Goal: Information Seeking & Learning: Learn about a topic

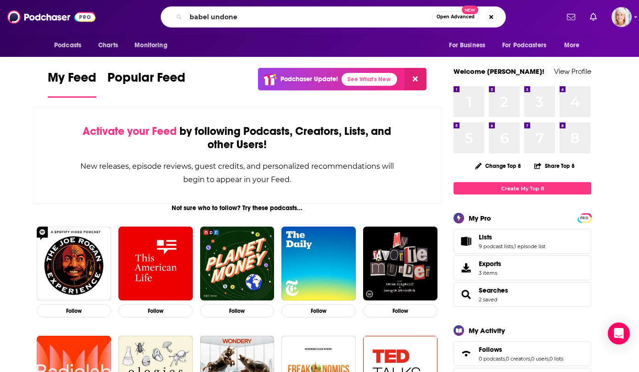
type input "babel undone"
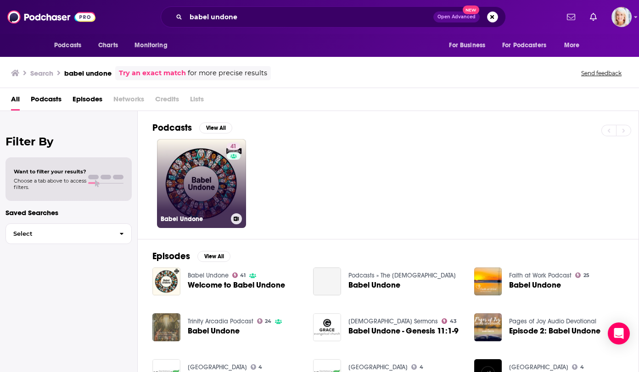
click at [212, 160] on link "41 Babel Undone" at bounding box center [201, 183] width 89 height 89
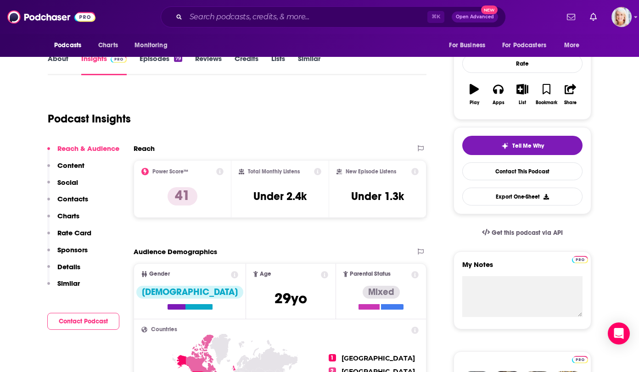
scroll to position [128, 0]
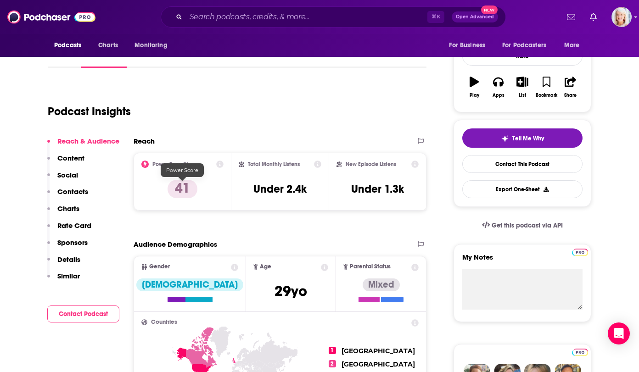
click at [180, 187] on p "41" at bounding box center [182, 189] width 30 height 18
click at [219, 165] on icon at bounding box center [219, 164] width 7 height 7
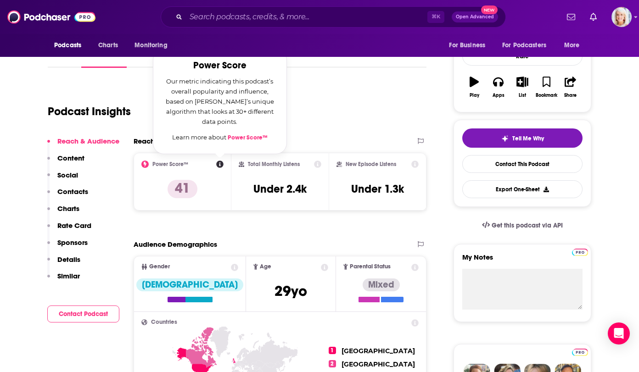
click at [342, 106] on div "Podcast Insights" at bounding box center [233, 106] width 371 height 47
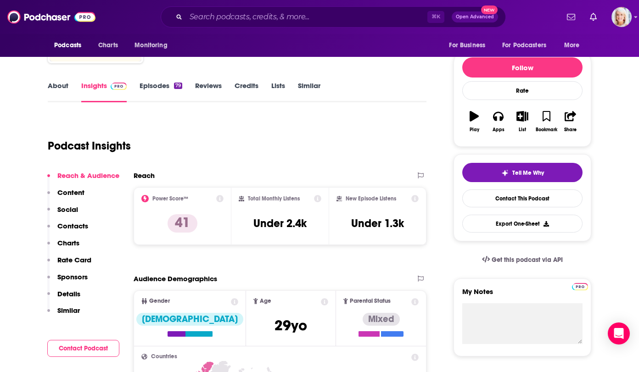
scroll to position [95, 0]
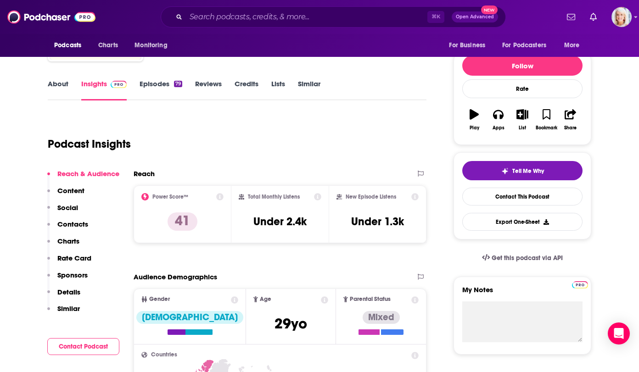
click at [70, 240] on p "Charts" at bounding box center [68, 241] width 22 height 9
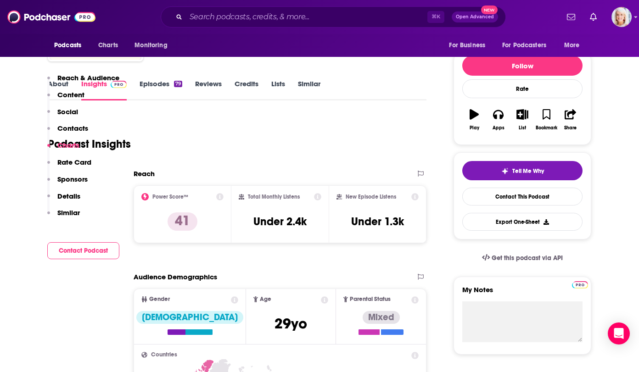
scroll to position [757, 0]
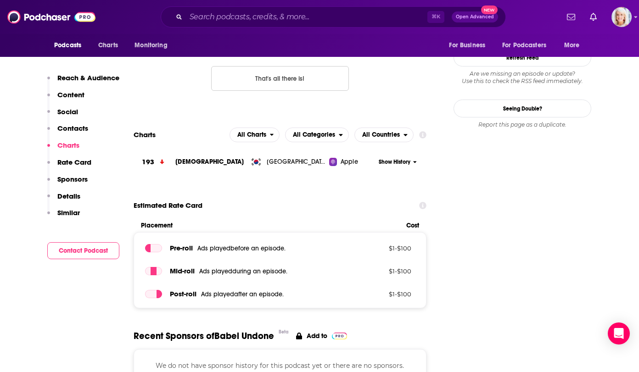
click at [280, 162] on span "[GEOGRAPHIC_DATA], Republic of" at bounding box center [297, 161] width 60 height 9
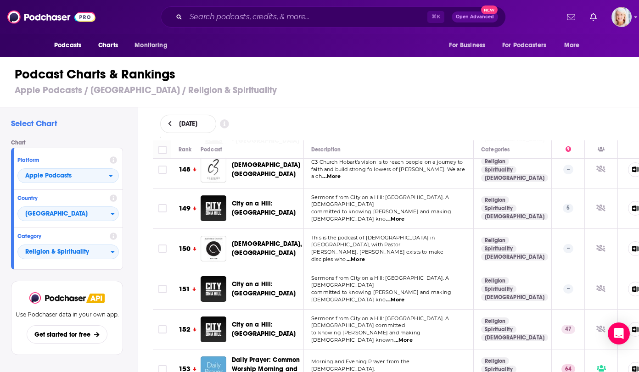
scroll to position [6270, 0]
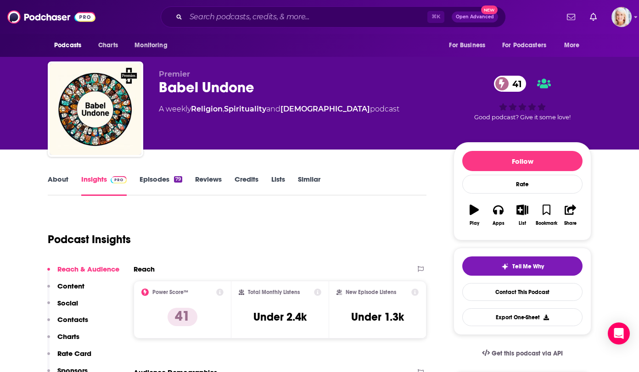
click at [156, 181] on link "Episodes 79" at bounding box center [160, 185] width 43 height 21
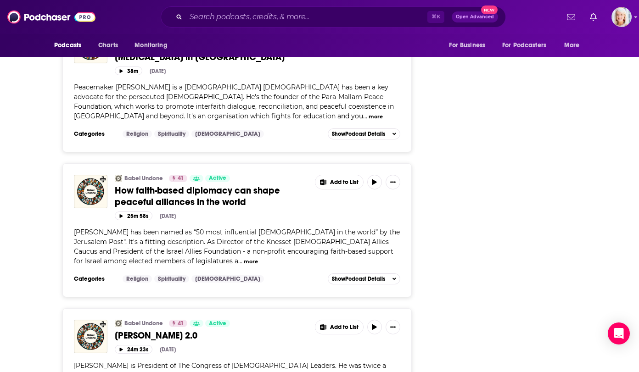
scroll to position [3399, 0]
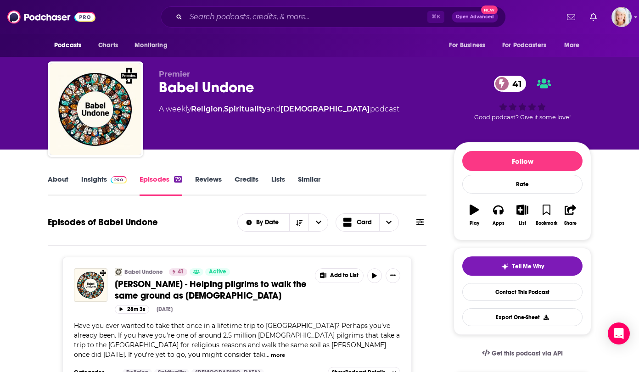
scroll to position [0, 0]
click at [86, 176] on link "Insights" at bounding box center [103, 185] width 45 height 21
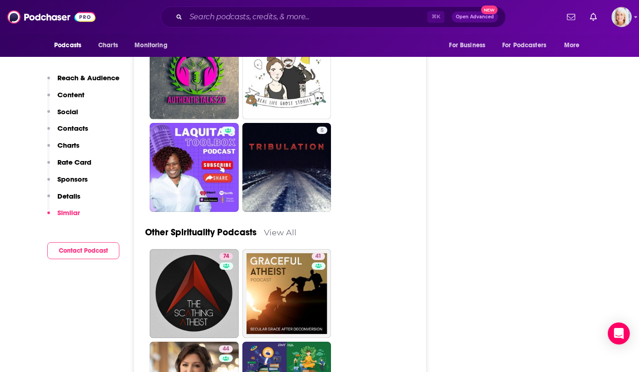
scroll to position [3202, 0]
